Goal: Navigation & Orientation: Find specific page/section

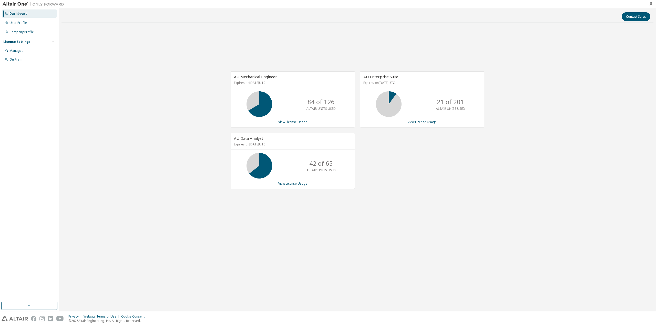
click at [652, 3] on icon "button" at bounding box center [651, 4] width 4 height 4
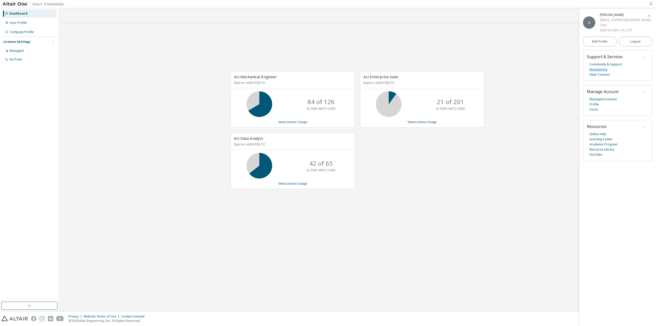
click at [593, 68] on link "Marketplace" at bounding box center [599, 69] width 18 height 5
